Goal: Browse casually

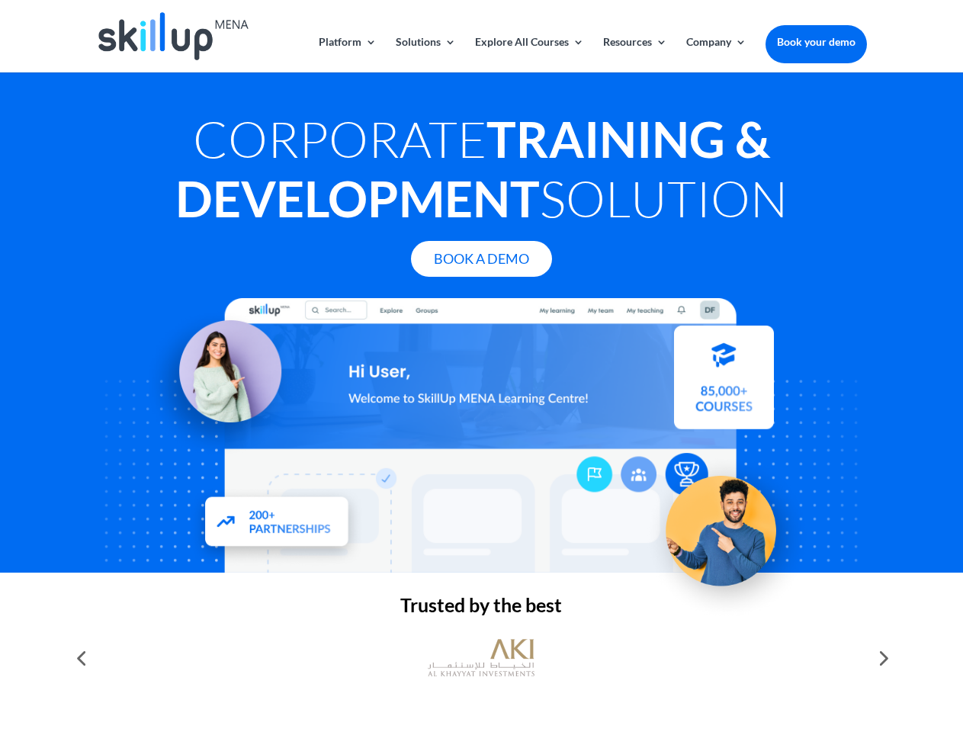
click at [481, 366] on div at bounding box center [481, 435] width 770 height 275
click at [425, 54] on link "Solutions" at bounding box center [426, 55] width 60 height 36
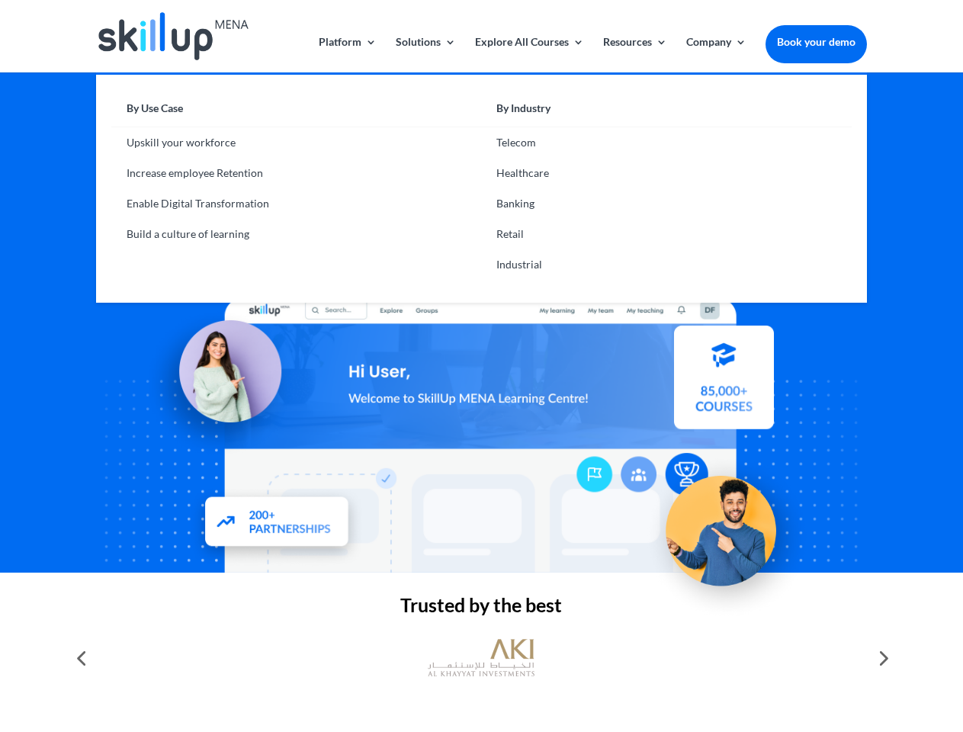
click at [528, 54] on link "Explore All Courses" at bounding box center [529, 55] width 109 height 36
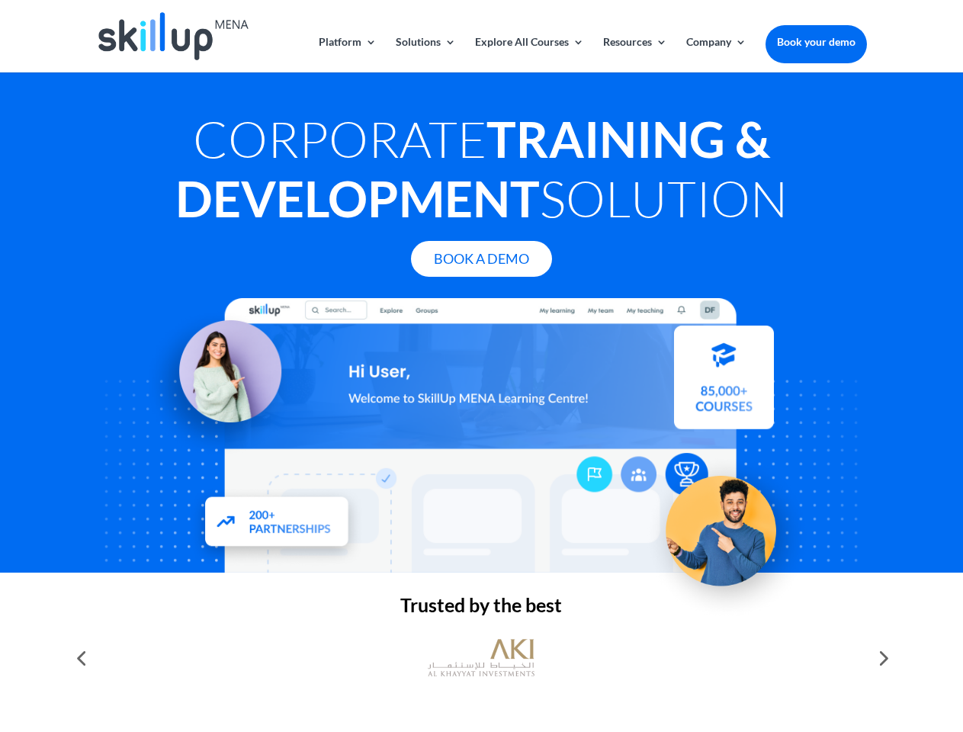
click at [634, 54] on link "Resources" at bounding box center [635, 55] width 64 height 36
click at [716, 54] on link "Company" at bounding box center [716, 55] width 60 height 36
click at [481, 658] on img at bounding box center [481, 657] width 107 height 53
